Goal: Task Accomplishment & Management: Complete application form

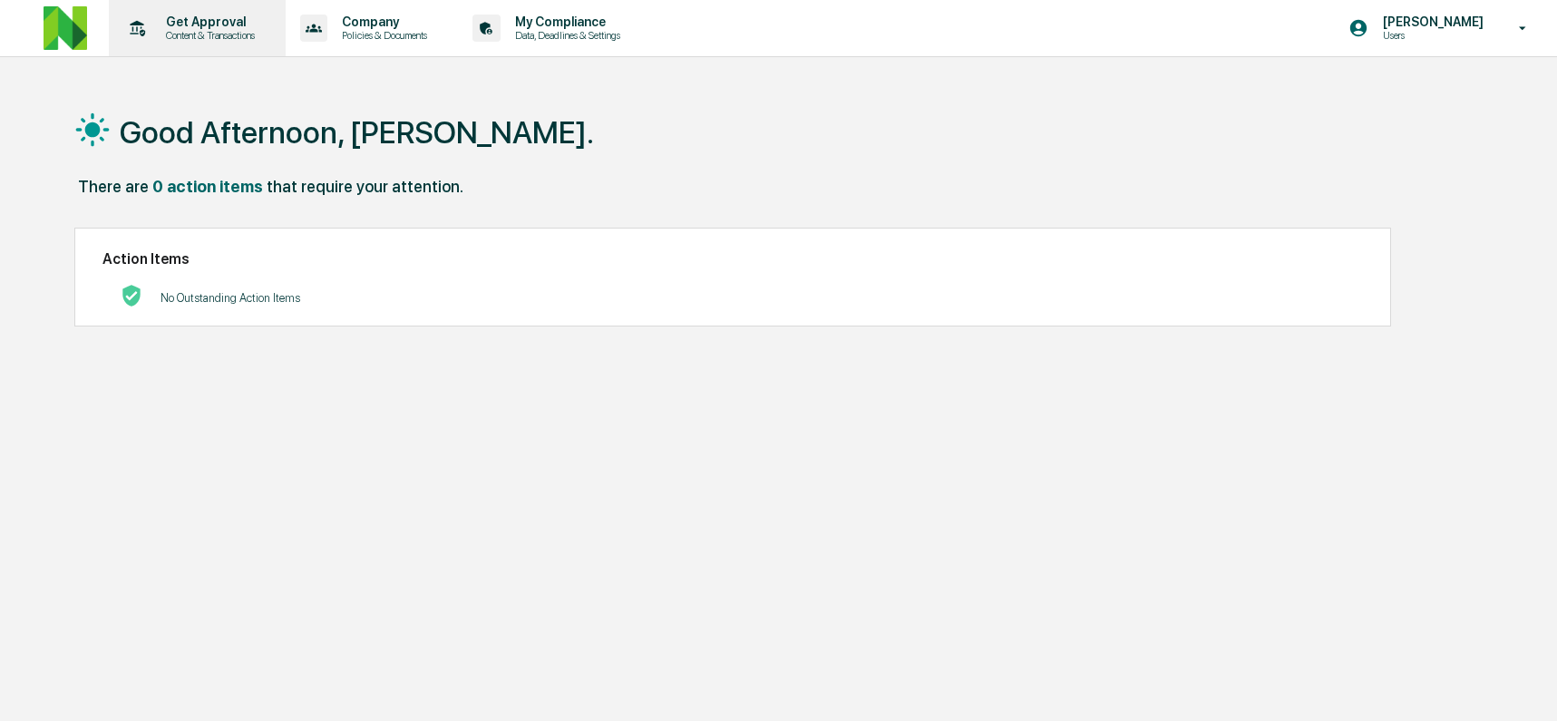
click at [221, 38] on p "Content & Transactions" at bounding box center [207, 35] width 112 height 13
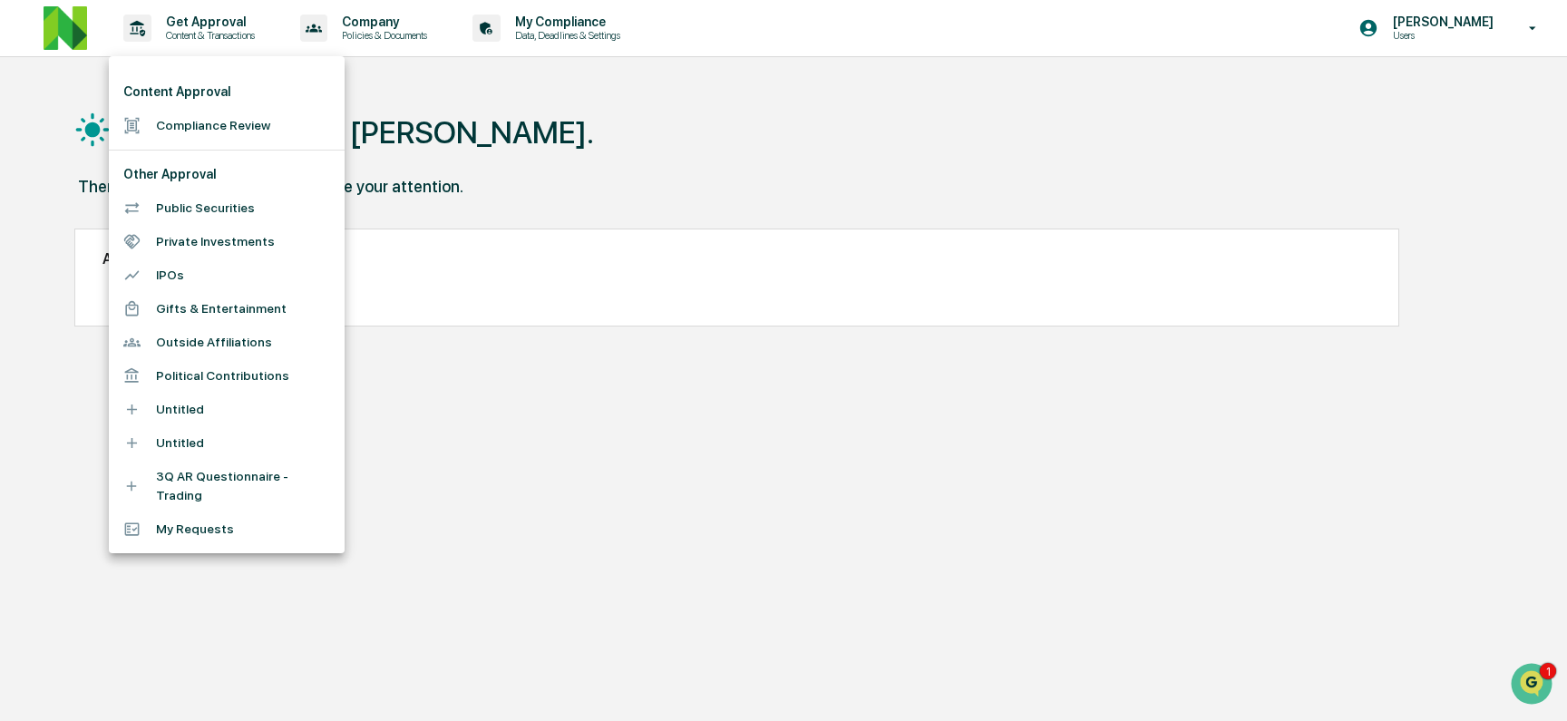
click at [212, 118] on li "Compliance Review" at bounding box center [227, 126] width 236 height 34
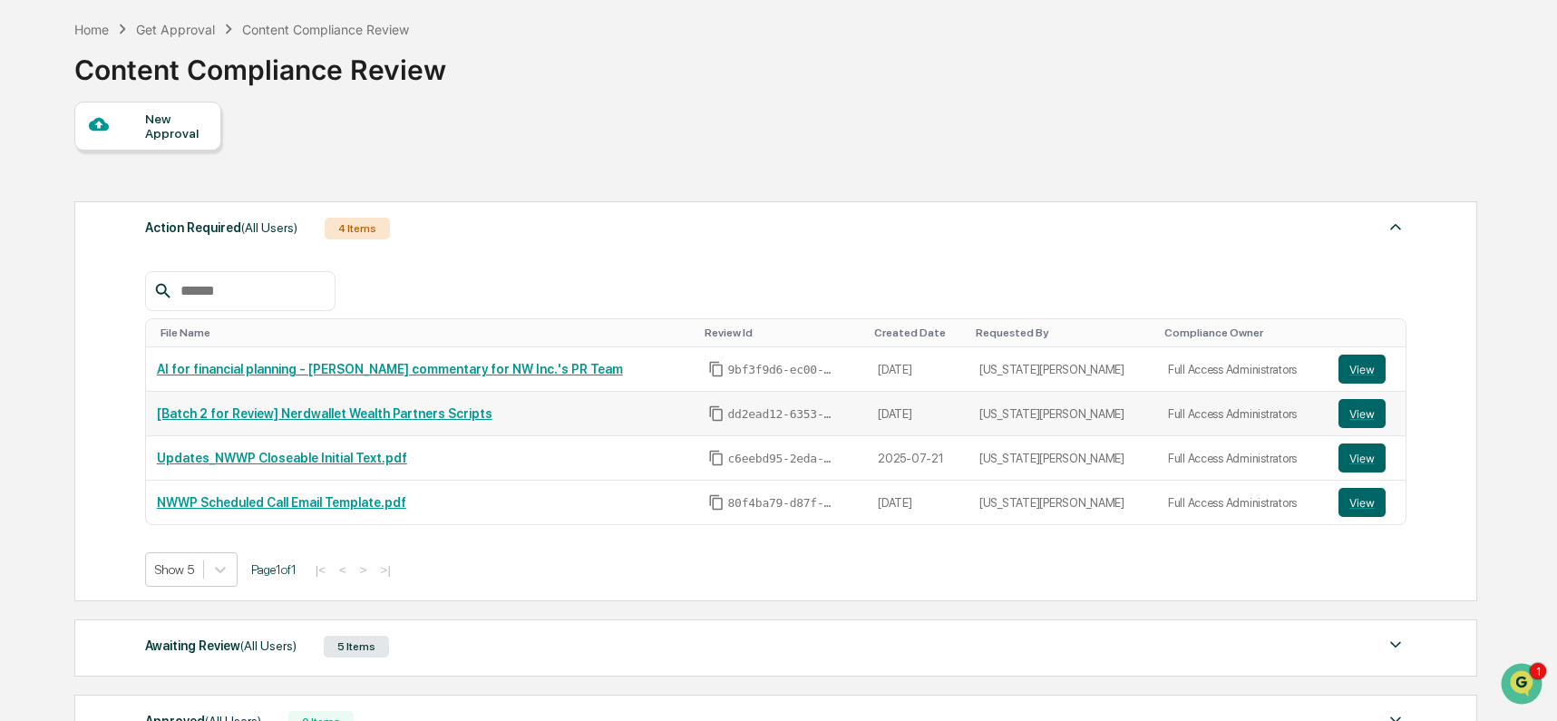
scroll to position [170, 0]
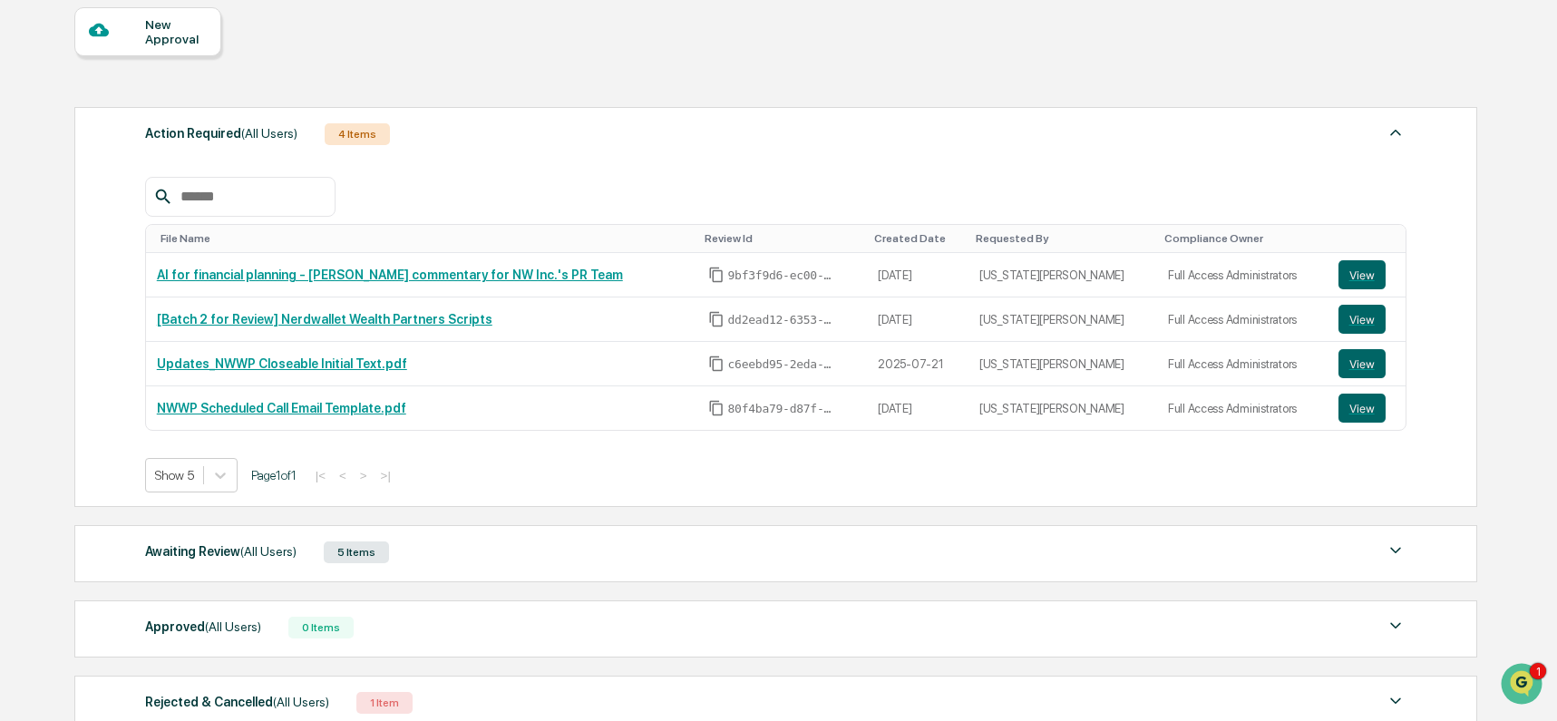
click at [488, 563] on div "Awaiting Review (All Users) 5 Items" at bounding box center [775, 551] width 1261 height 25
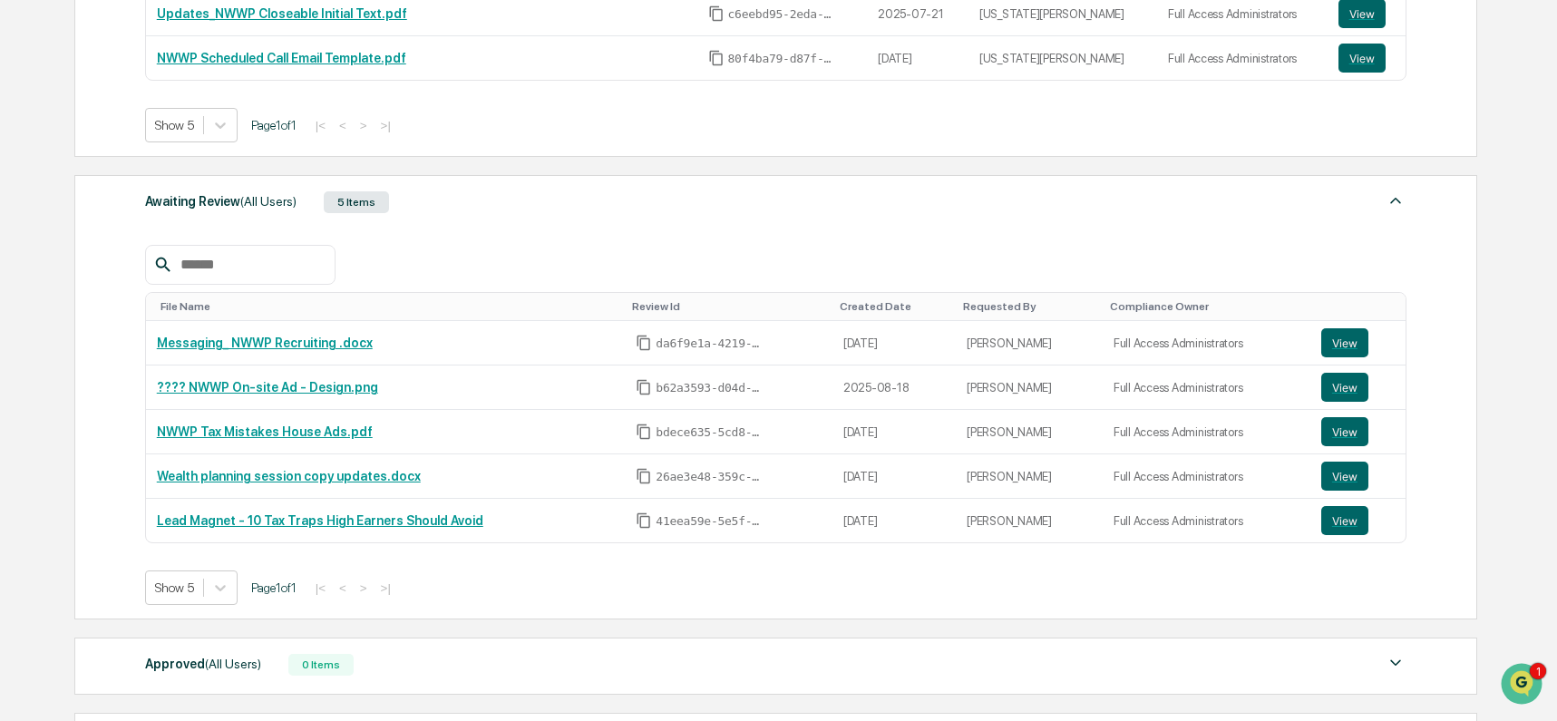
scroll to position [522, 0]
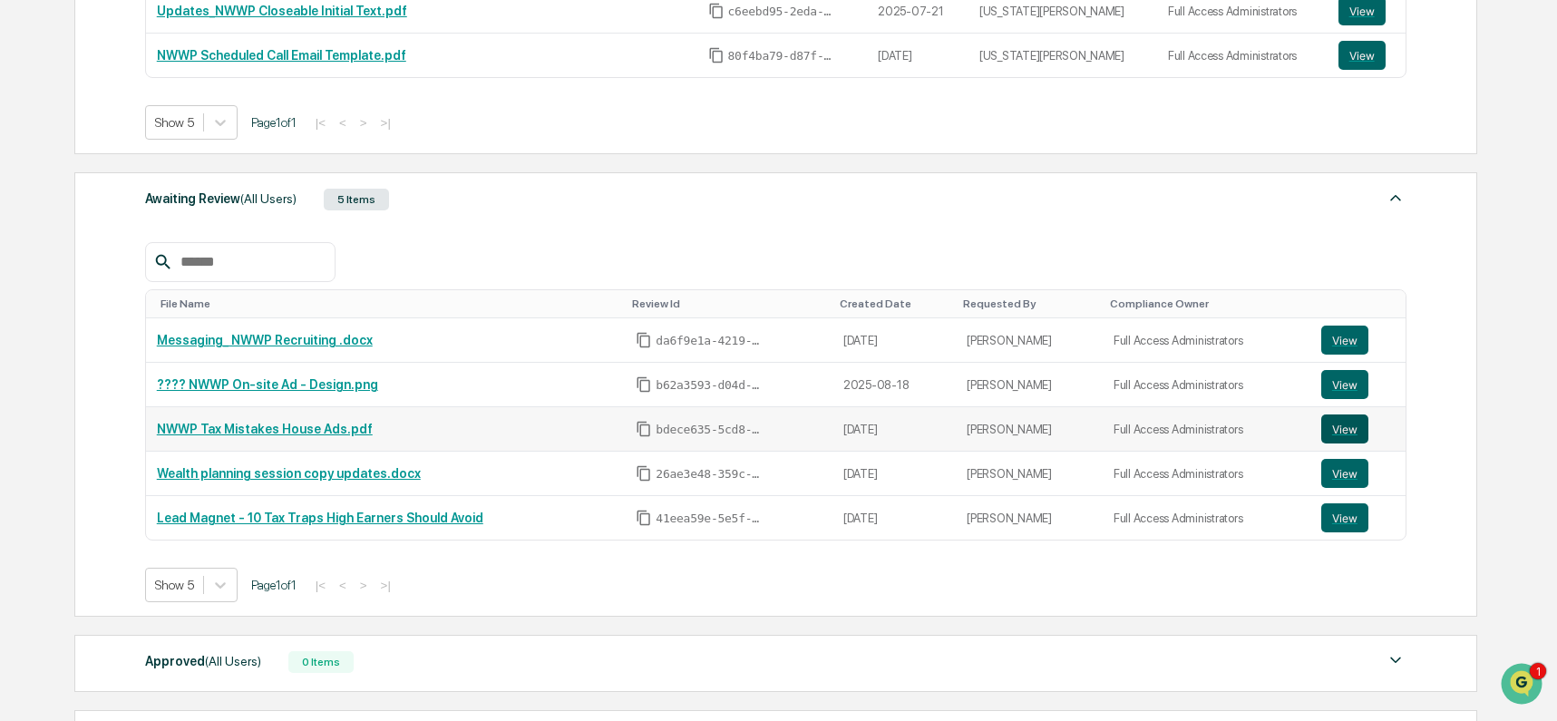
click at [1333, 430] on button "View" at bounding box center [1344, 428] width 47 height 29
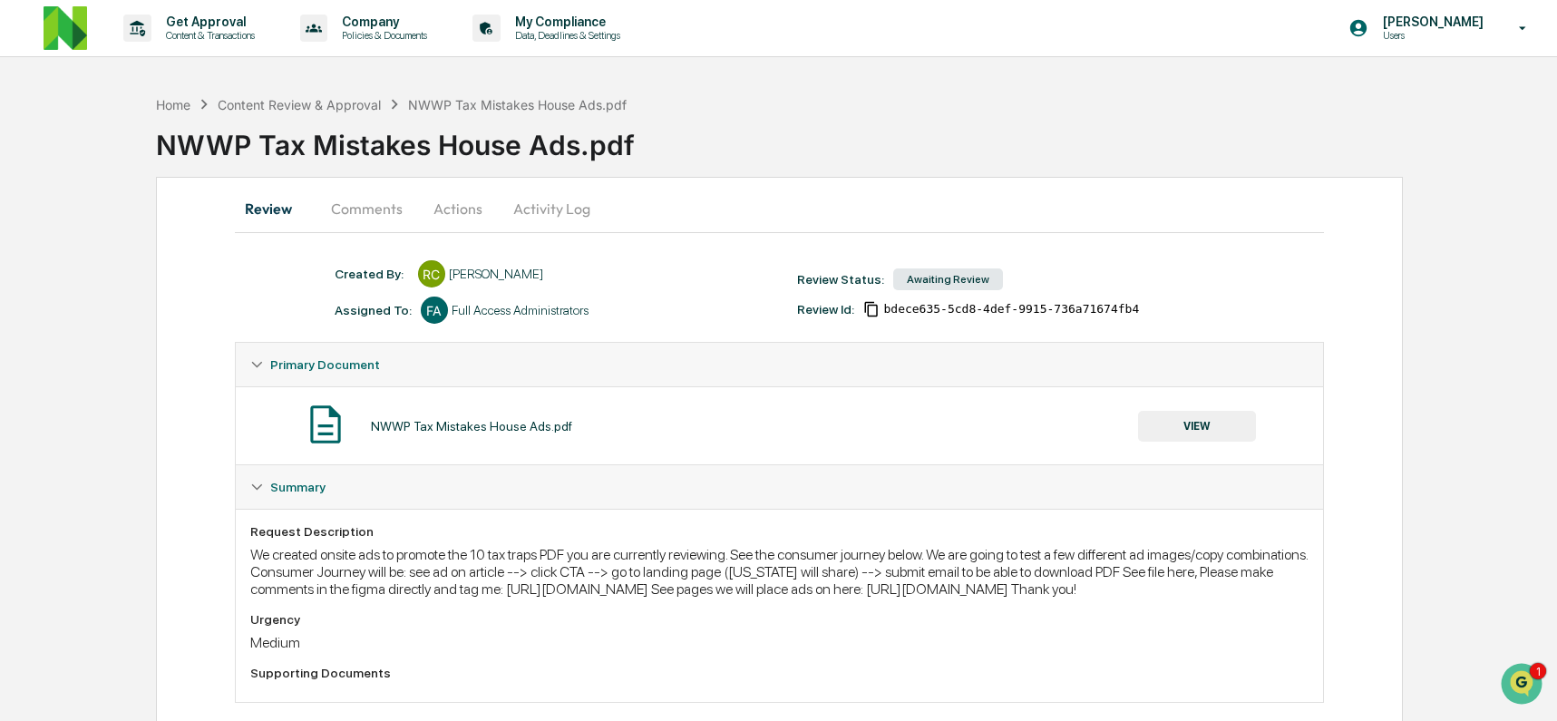
drag, startPoint x: 249, startPoint y: 609, endPoint x: 1125, endPoint y: 611, distance: 875.7
click at [1125, 597] on div "We created onsite ads to promote the 10 tax traps PDF you are currently reviewi…" at bounding box center [779, 572] width 1059 height 52
copy div "https://www.figma.com/design/hjT1Rlb4ajqk7Bz160mHdI/25Q3_UEG_NWP_House-Ads?node…"
click at [152, 15] on p "Get Approval" at bounding box center [207, 22] width 112 height 15
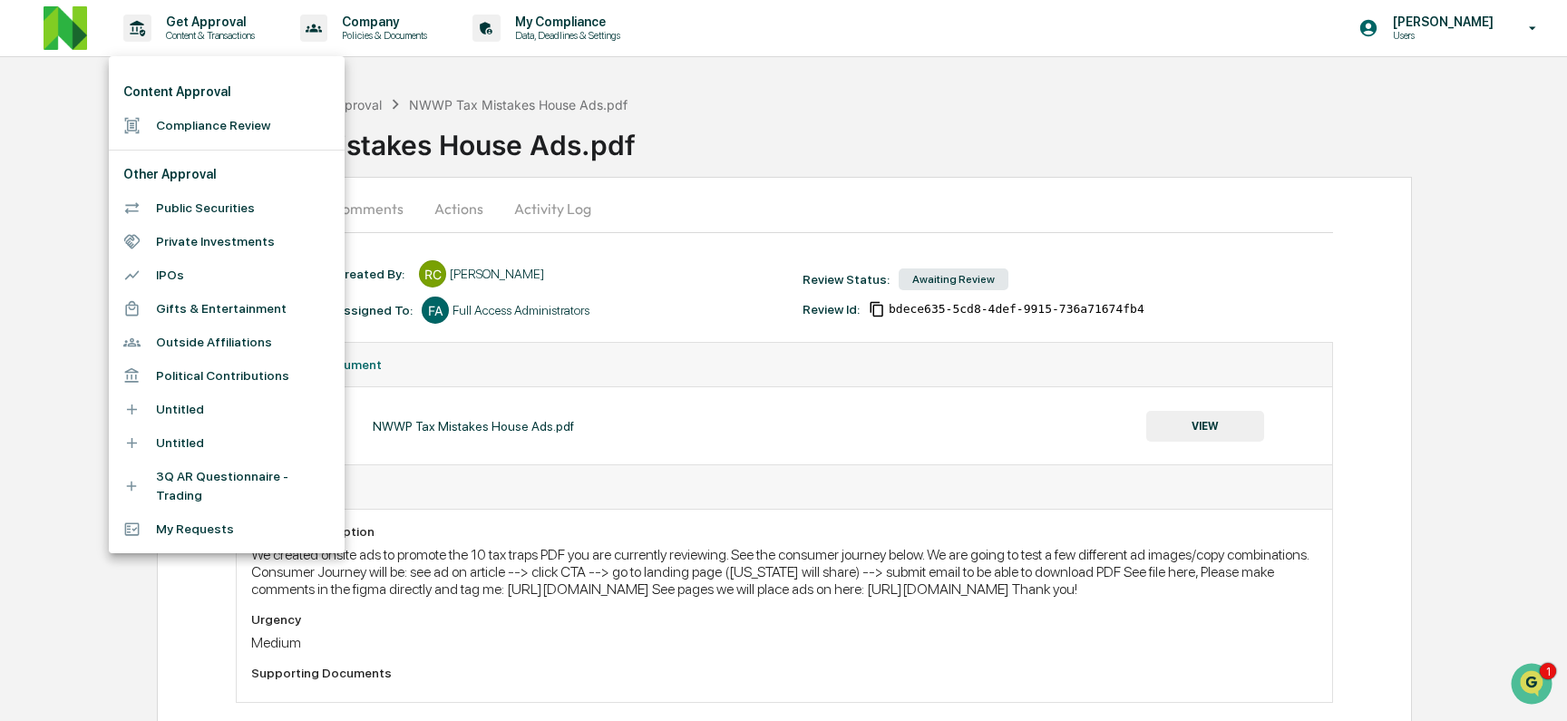
click at [234, 118] on li "Compliance Review" at bounding box center [227, 126] width 236 height 34
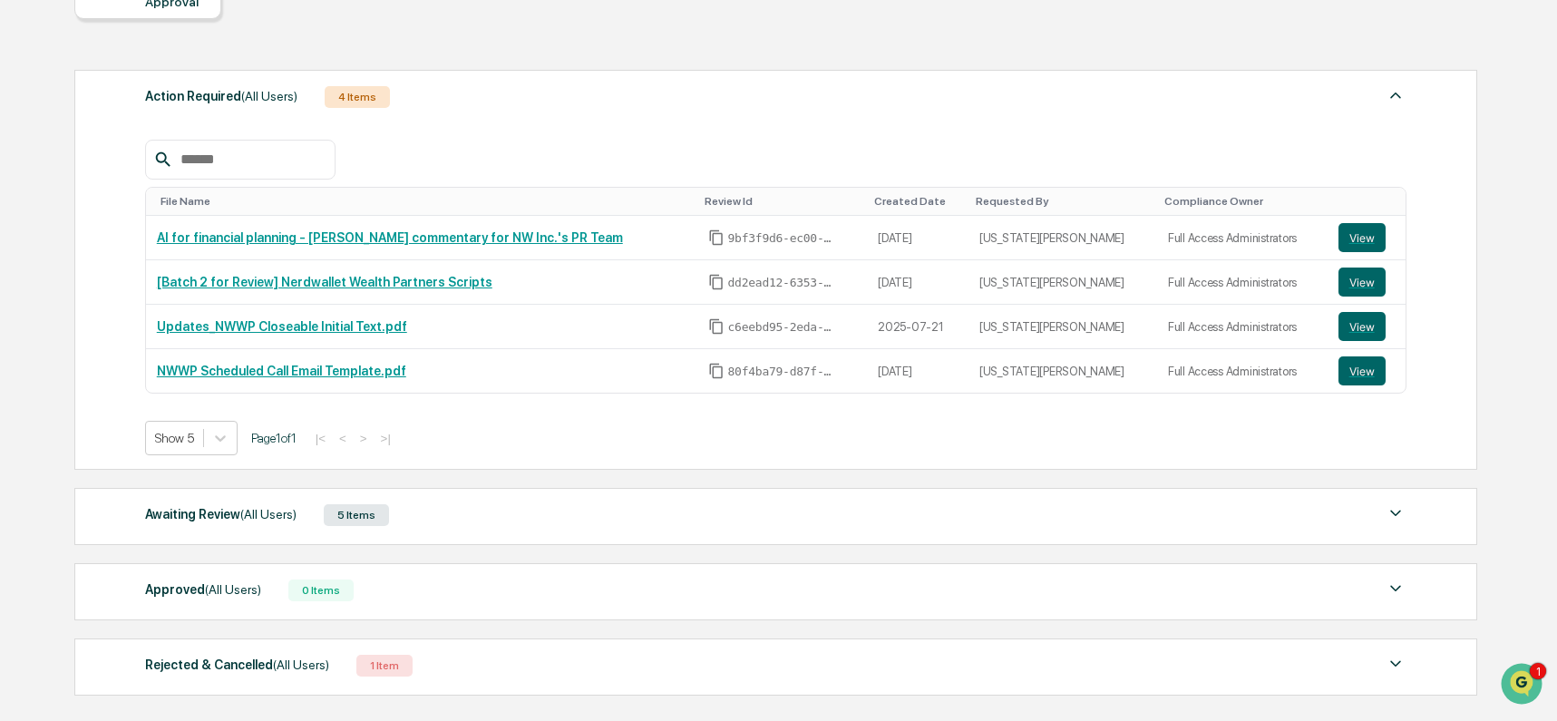
scroll to position [211, 0]
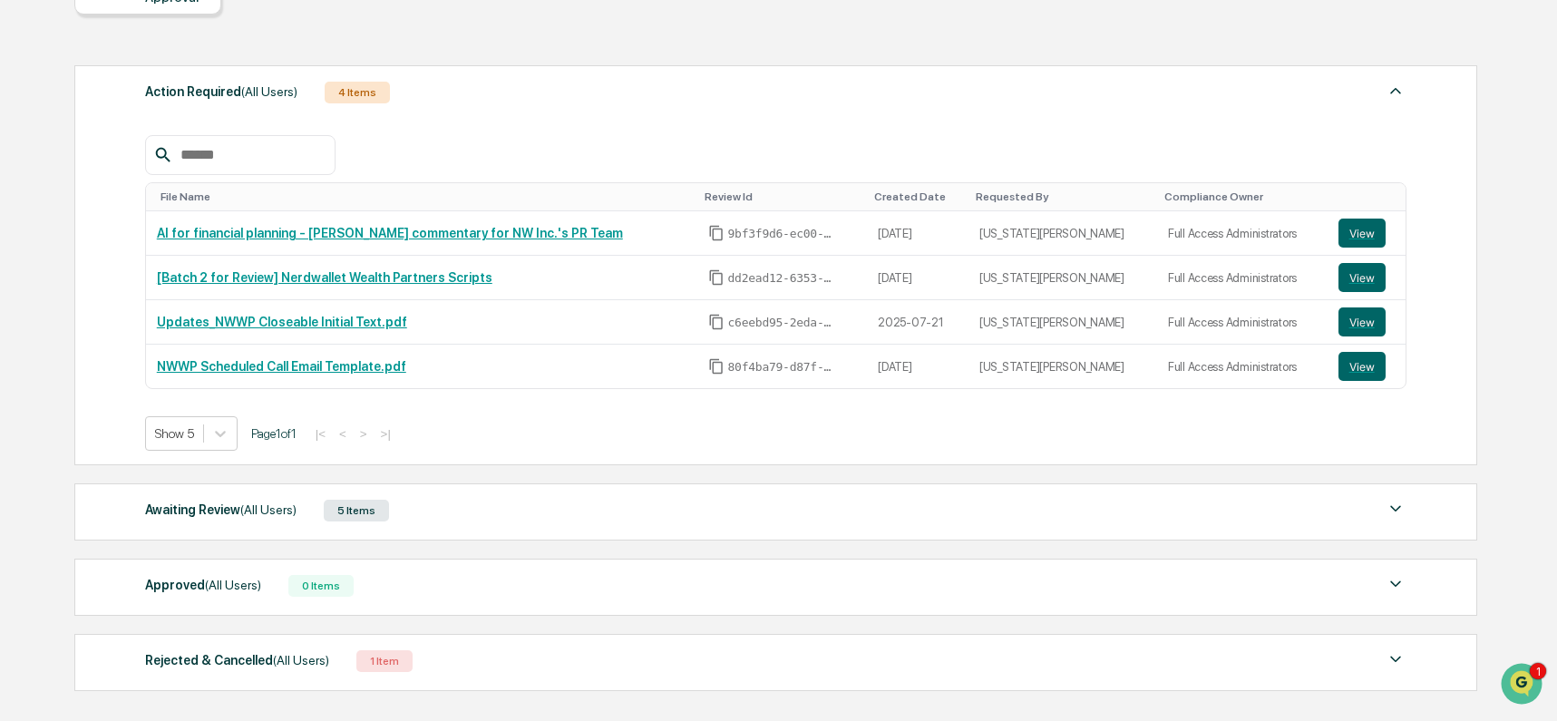
click at [606, 512] on div "Awaiting Review (All Users) 5 Items" at bounding box center [775, 510] width 1261 height 25
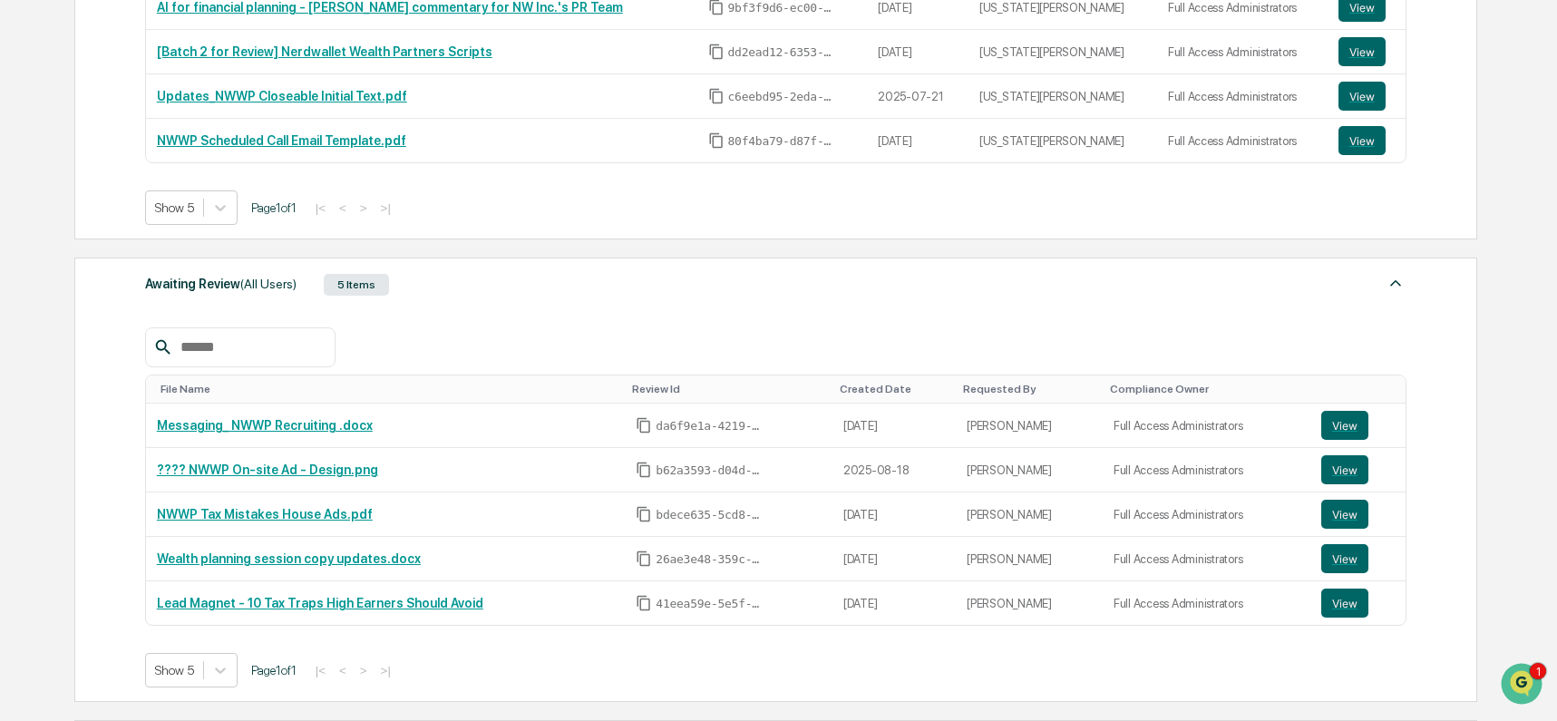
scroll to position [502, 0]
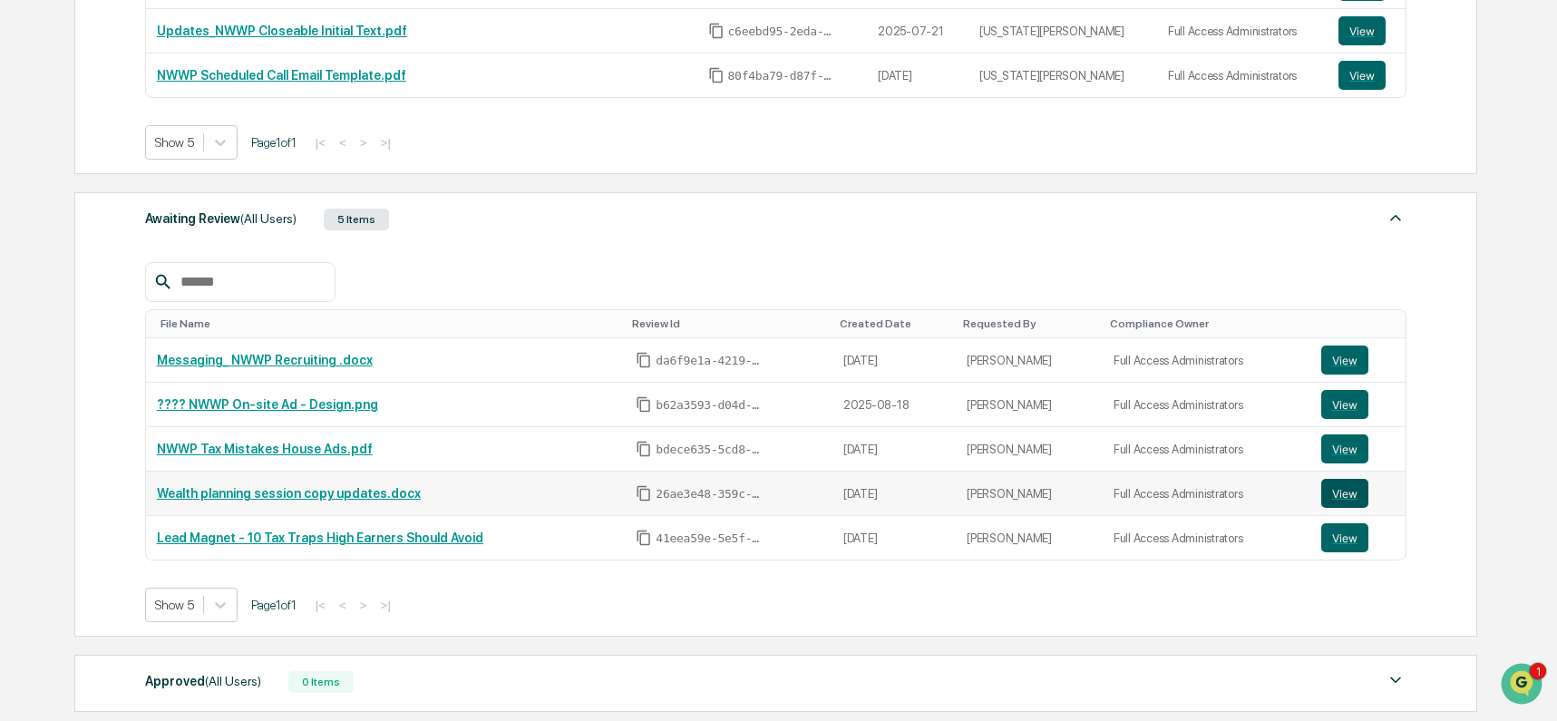
click at [1348, 499] on button "View" at bounding box center [1344, 493] width 47 height 29
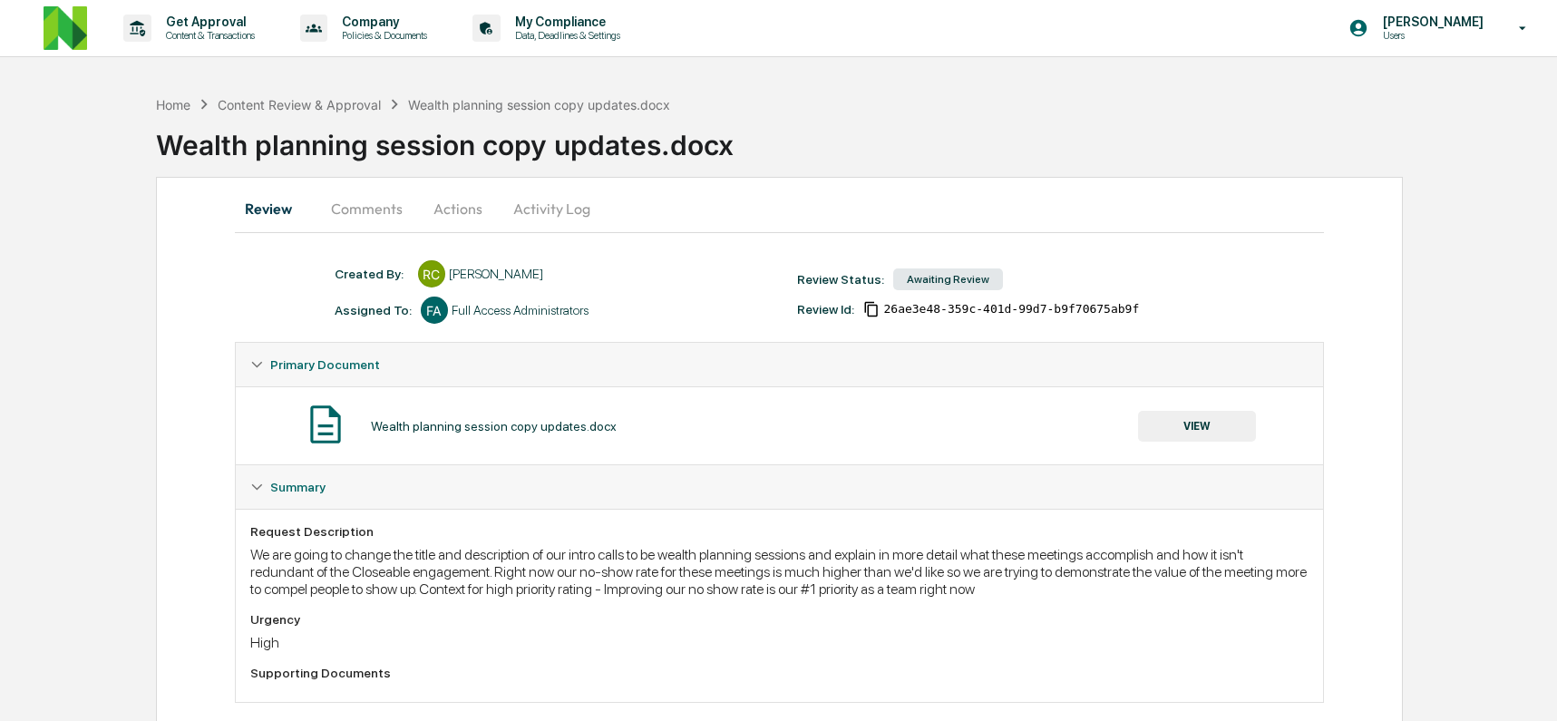
click at [391, 208] on button "Comments" at bounding box center [366, 209] width 101 height 44
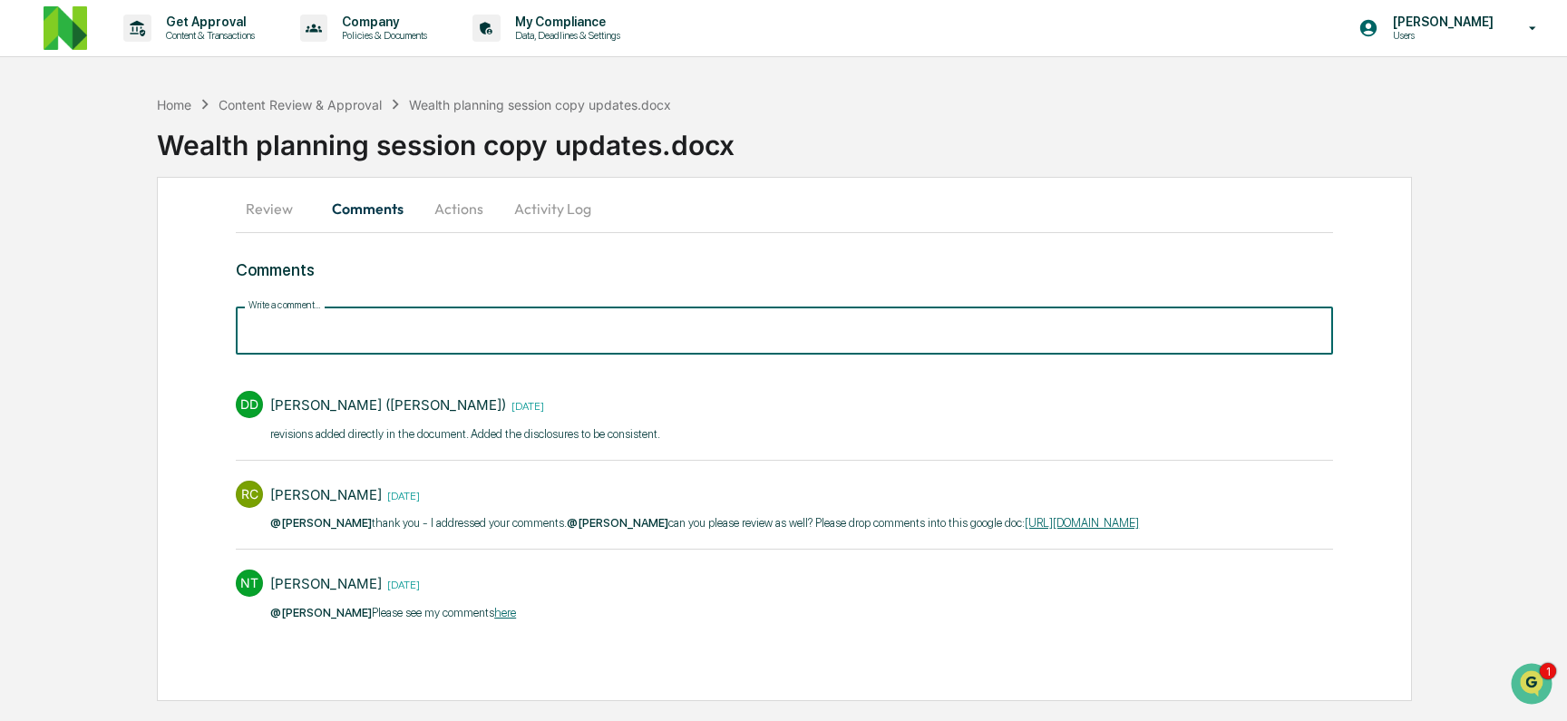
click at [515, 335] on input "Write a comment..." at bounding box center [784, 330] width 1097 height 48
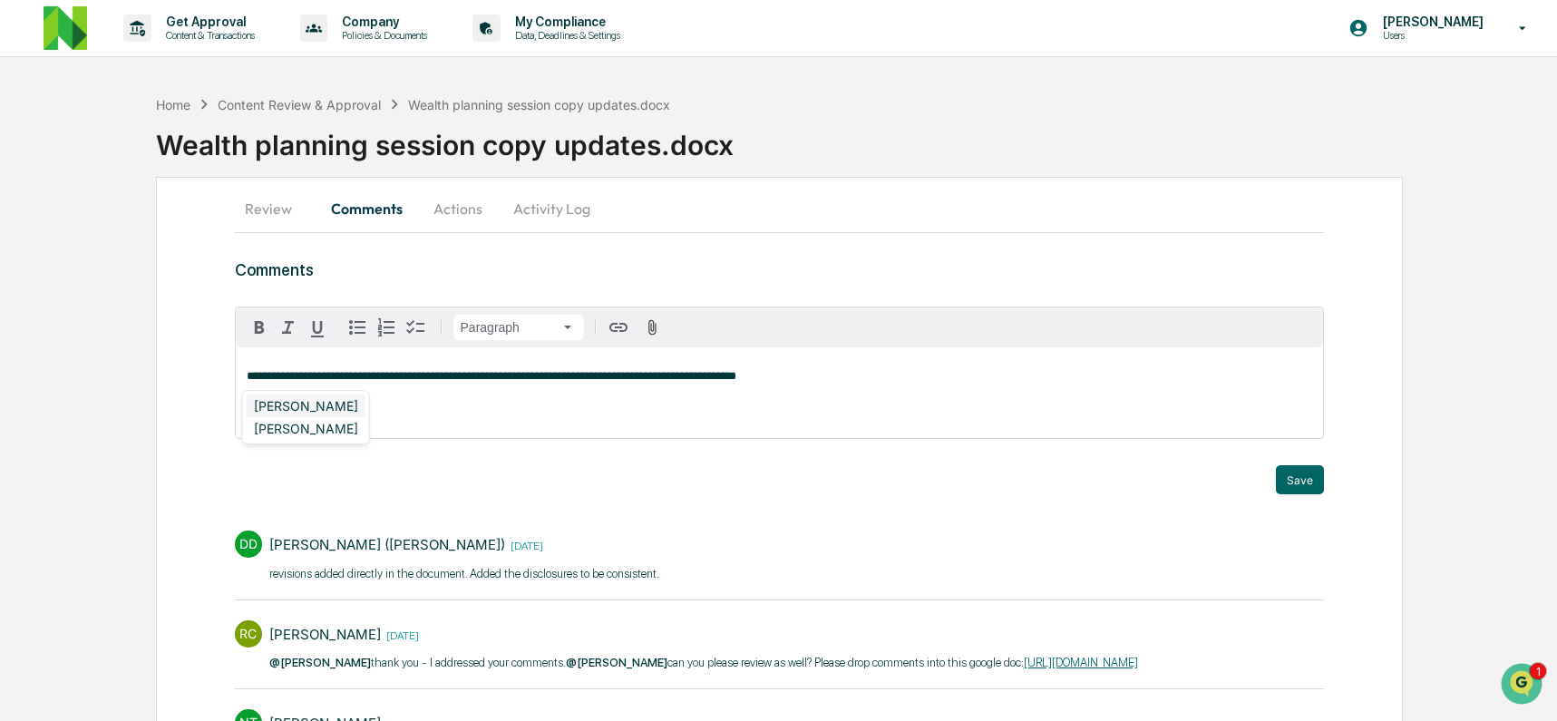
click at [291, 412] on div "Neshie Tiwari" at bounding box center [306, 405] width 119 height 23
click at [885, 378] on strong "**********" at bounding box center [820, 376] width 204 height 12
click at [243, 380] on div "**********" at bounding box center [780, 392] width 1088 height 91
click at [287, 406] on div "DeeAnn Mays (Dempsey)" at bounding box center [365, 405] width 236 height 23
click at [724, 378] on span "**********" at bounding box center [581, 376] width 471 height 12
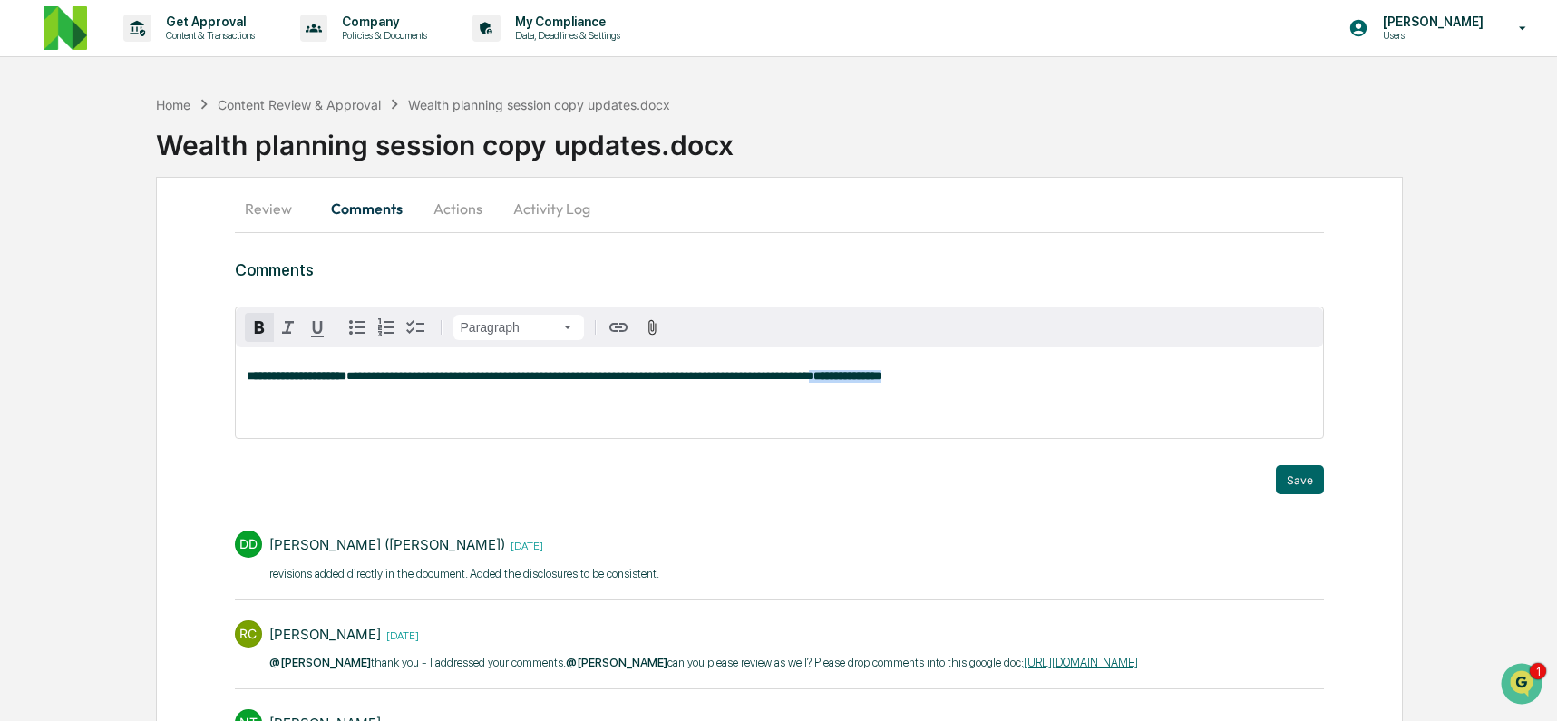
drag, startPoint x: 1099, startPoint y: 391, endPoint x: 946, endPoint y: 381, distance: 152.6
click at [946, 381] on div "**********" at bounding box center [780, 392] width 1088 height 91
click at [310, 408] on div "Neshie Tiwari" at bounding box center [306, 405] width 119 height 23
click at [1290, 480] on button "Save" at bounding box center [1300, 479] width 48 height 29
